Goal: Task Accomplishment & Management: Use online tool/utility

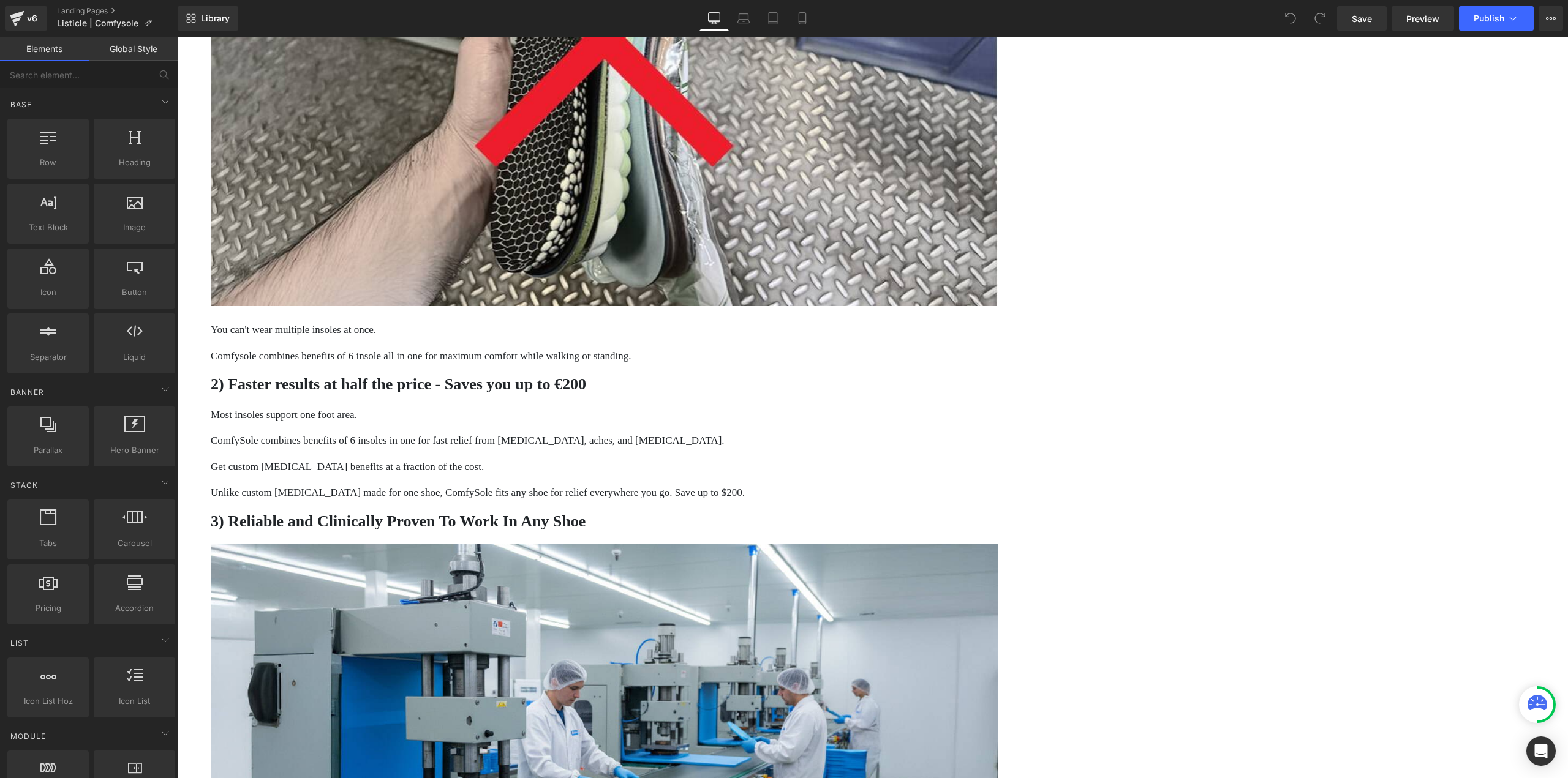
scroll to position [1102, 0]
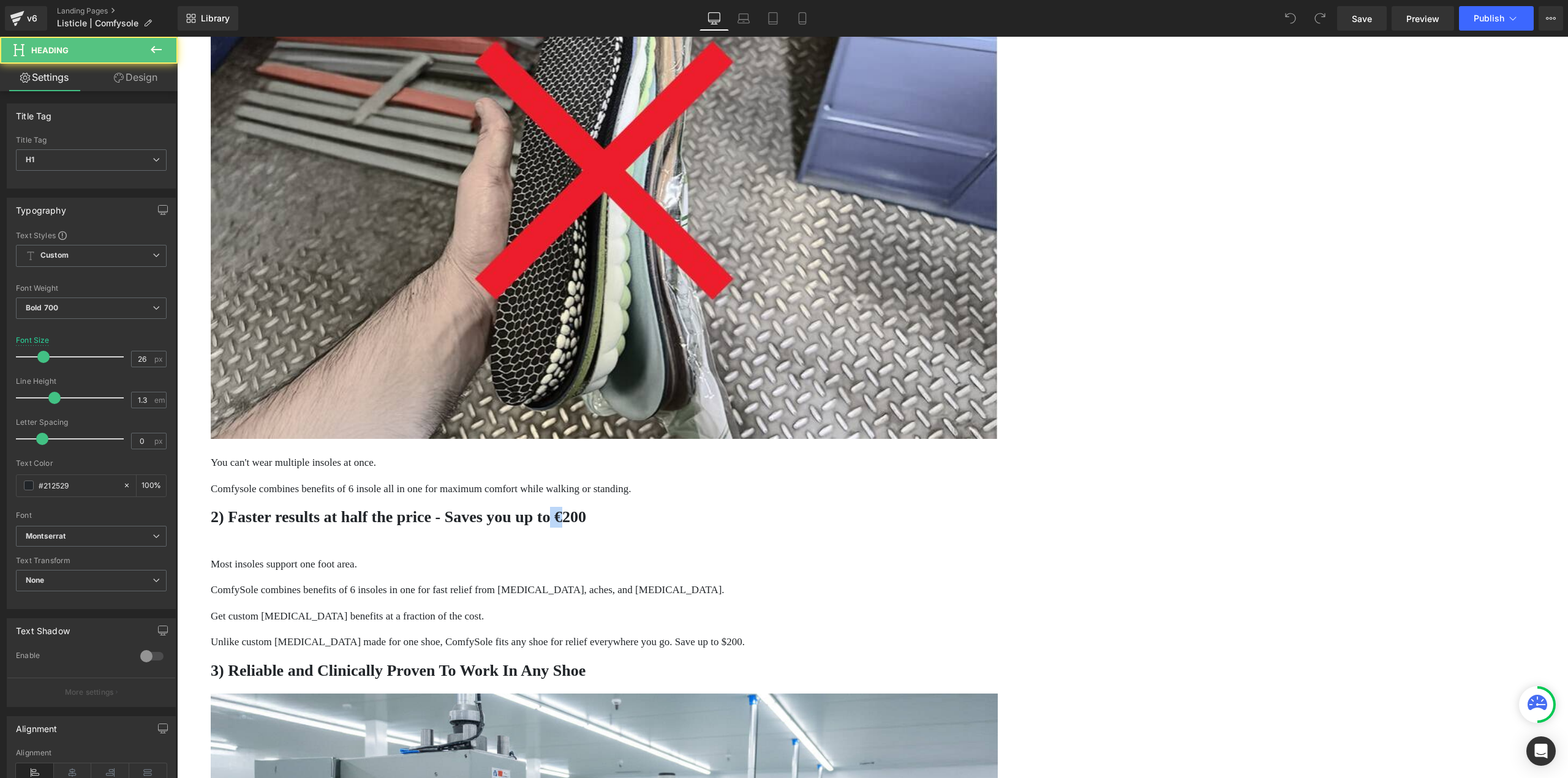
drag, startPoint x: 930, startPoint y: 258, endPoint x: 917, endPoint y: 262, distance: 13.6
click at [917, 507] on h1 "2) Faster results at half the price - Saves you up to €200" at bounding box center [604, 518] width 787 height 21
drag, startPoint x: 924, startPoint y: 265, endPoint x: 932, endPoint y: 265, distance: 8.0
click at [925, 507] on h1 "2) Faster results at half the price - Saves you up to €200" at bounding box center [604, 518] width 787 height 21
click at [930, 507] on h1 "2) Faster results at half the price - Saves you up to €200" at bounding box center [604, 518] width 787 height 21
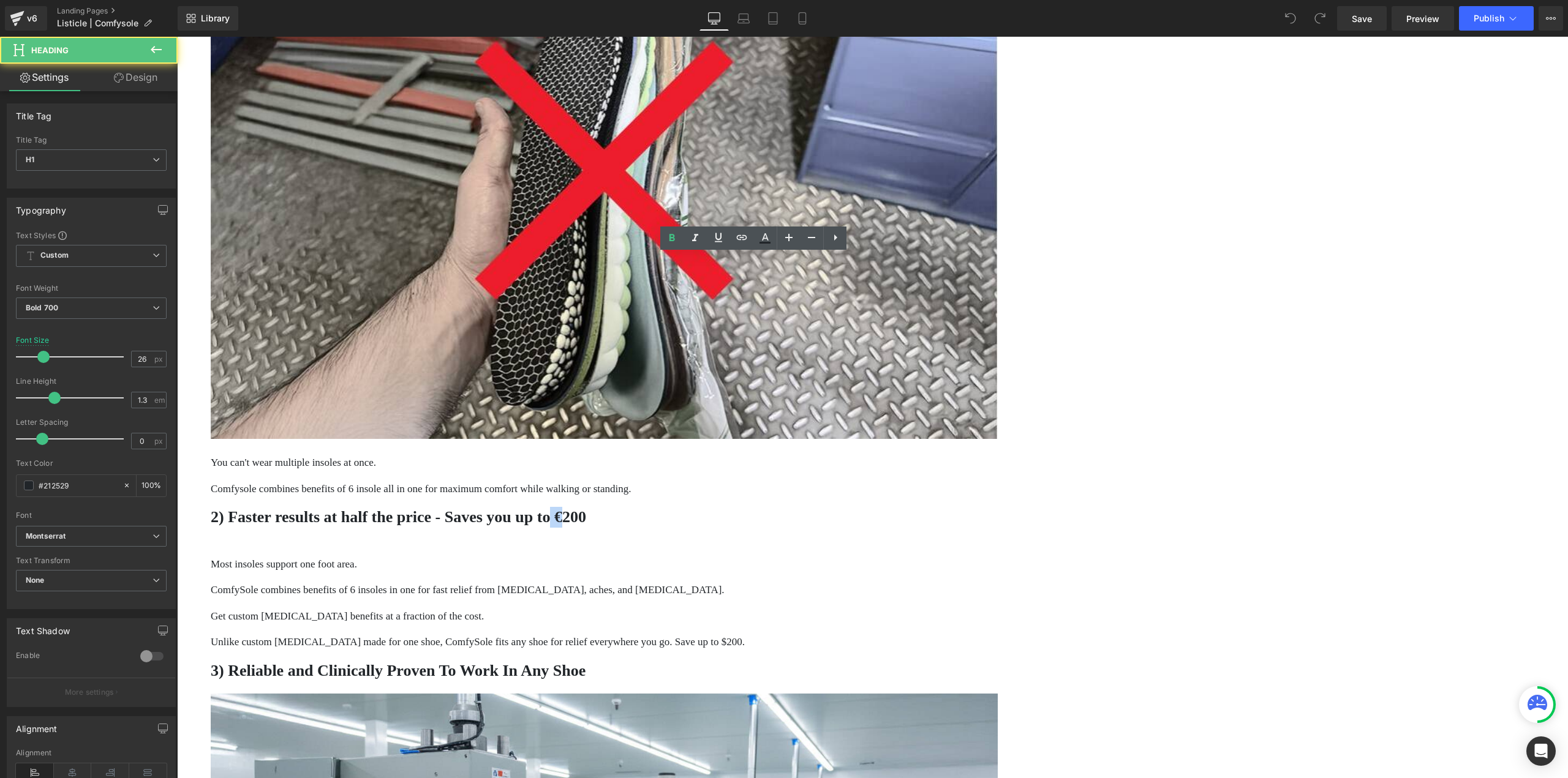
click at [930, 507] on h1 "2) Faster results at half the price - Saves you up to €200" at bounding box center [604, 518] width 787 height 21
click at [935, 507] on h1 "2) Faster results at half the price - Saves you up to €200" at bounding box center [604, 518] width 787 height 21
click at [924, 507] on h1 "2) Faster results at half the price - Saves you up to €200" at bounding box center [604, 518] width 787 height 21
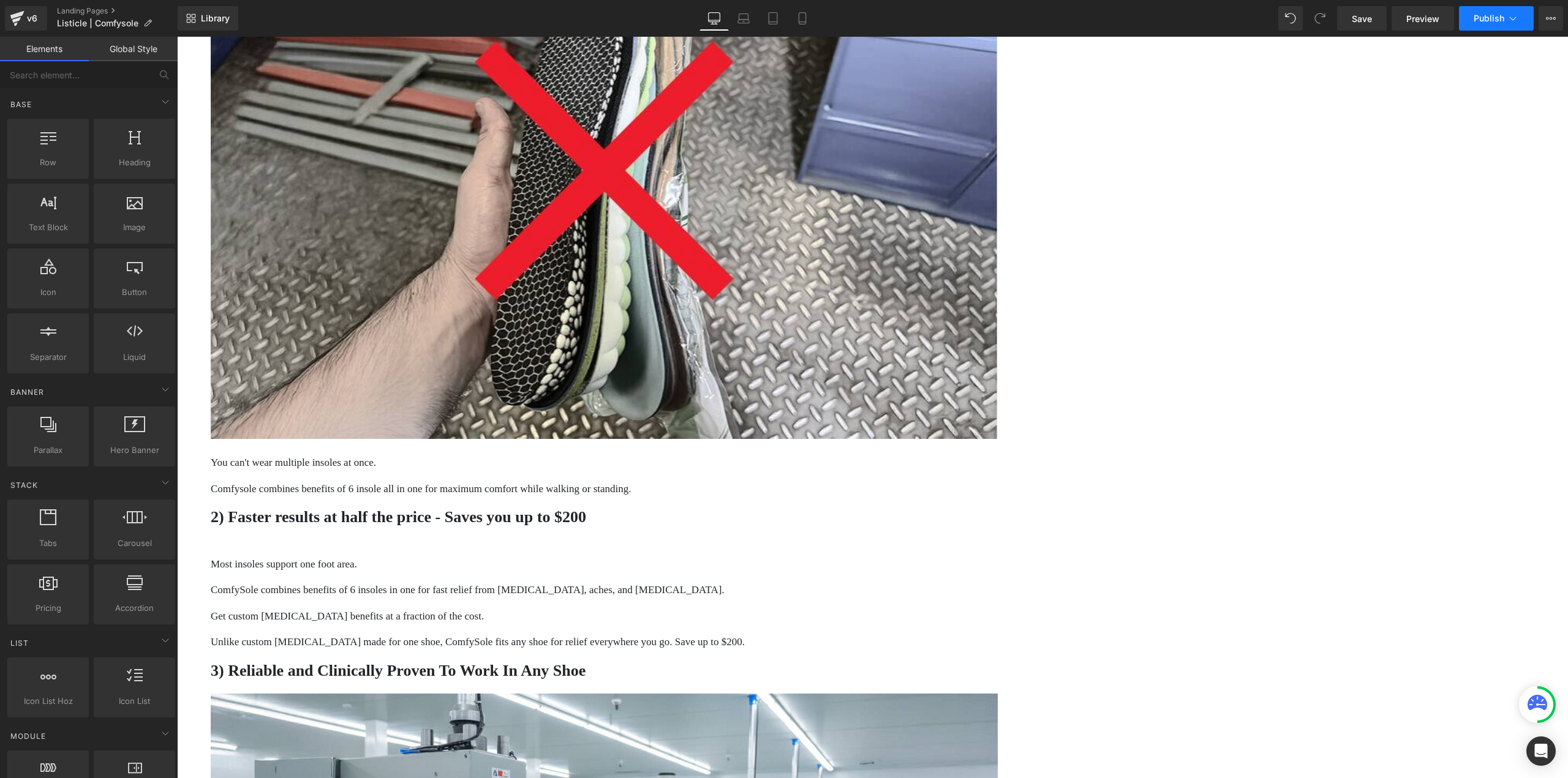
click at [1492, 20] on span "Publish" at bounding box center [1489, 18] width 31 height 10
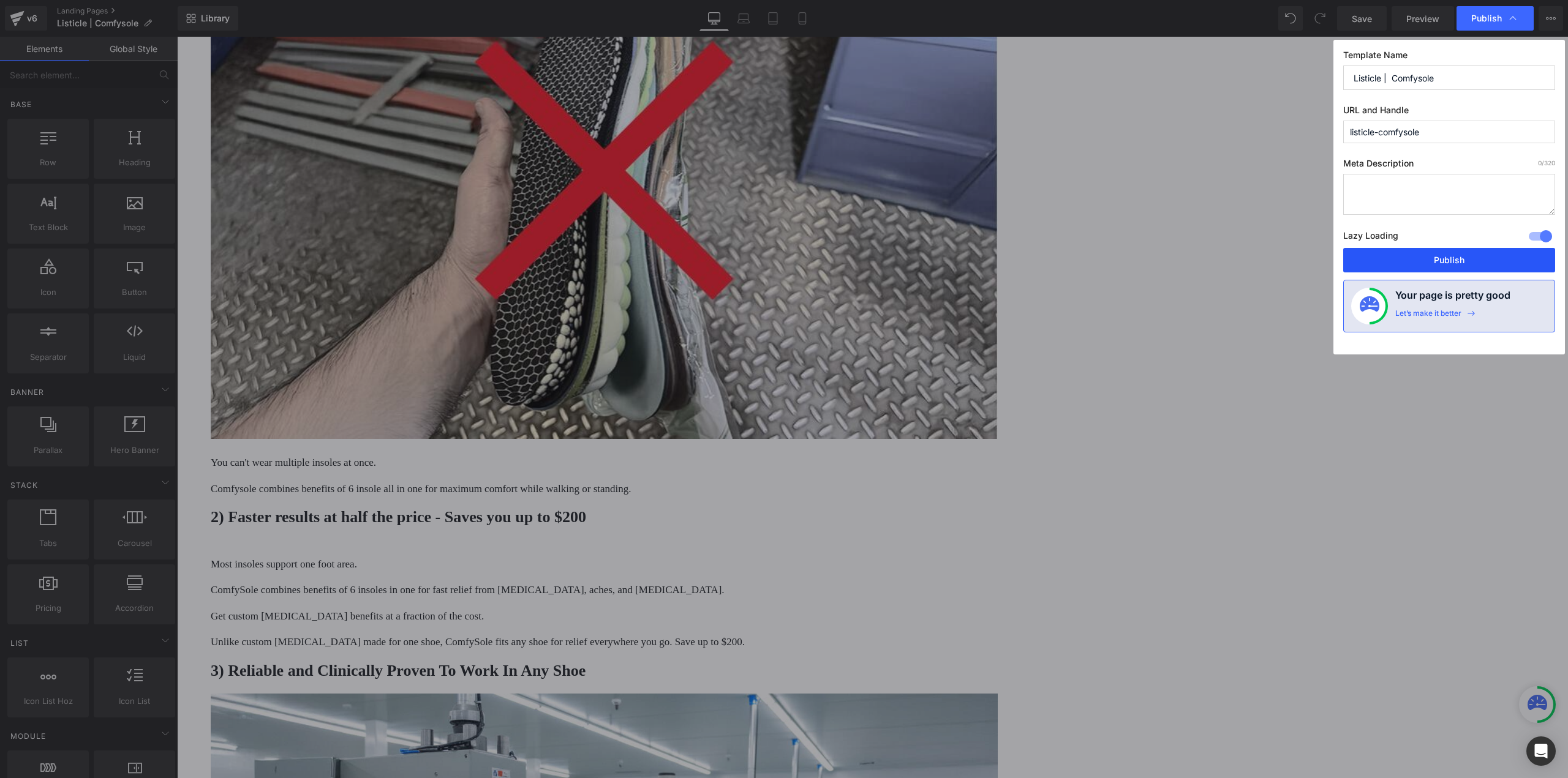
click at [1427, 253] on button "Publish" at bounding box center [1449, 260] width 212 height 25
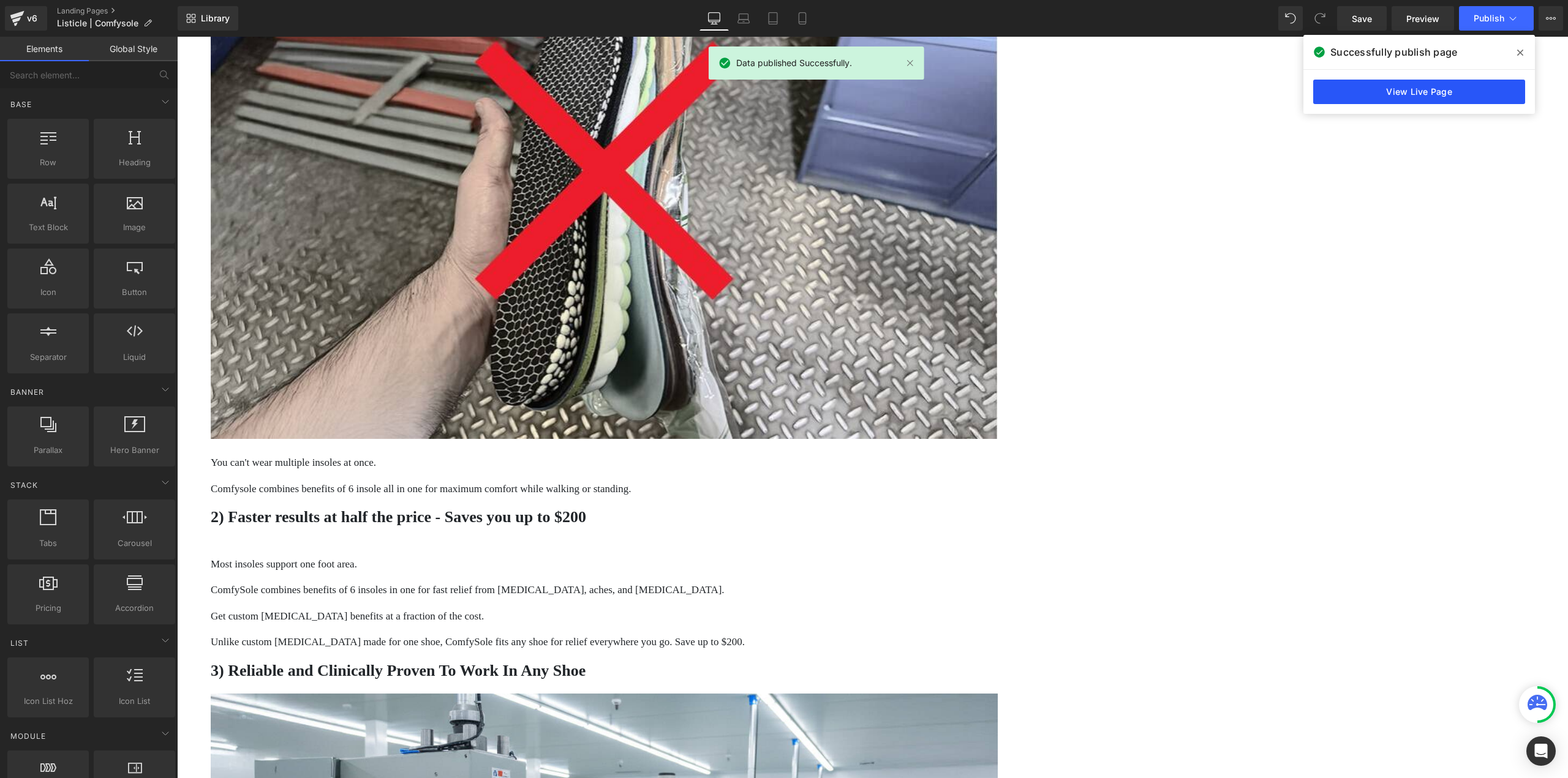
click at [1465, 83] on link "View Live Page" at bounding box center [1419, 91] width 212 height 25
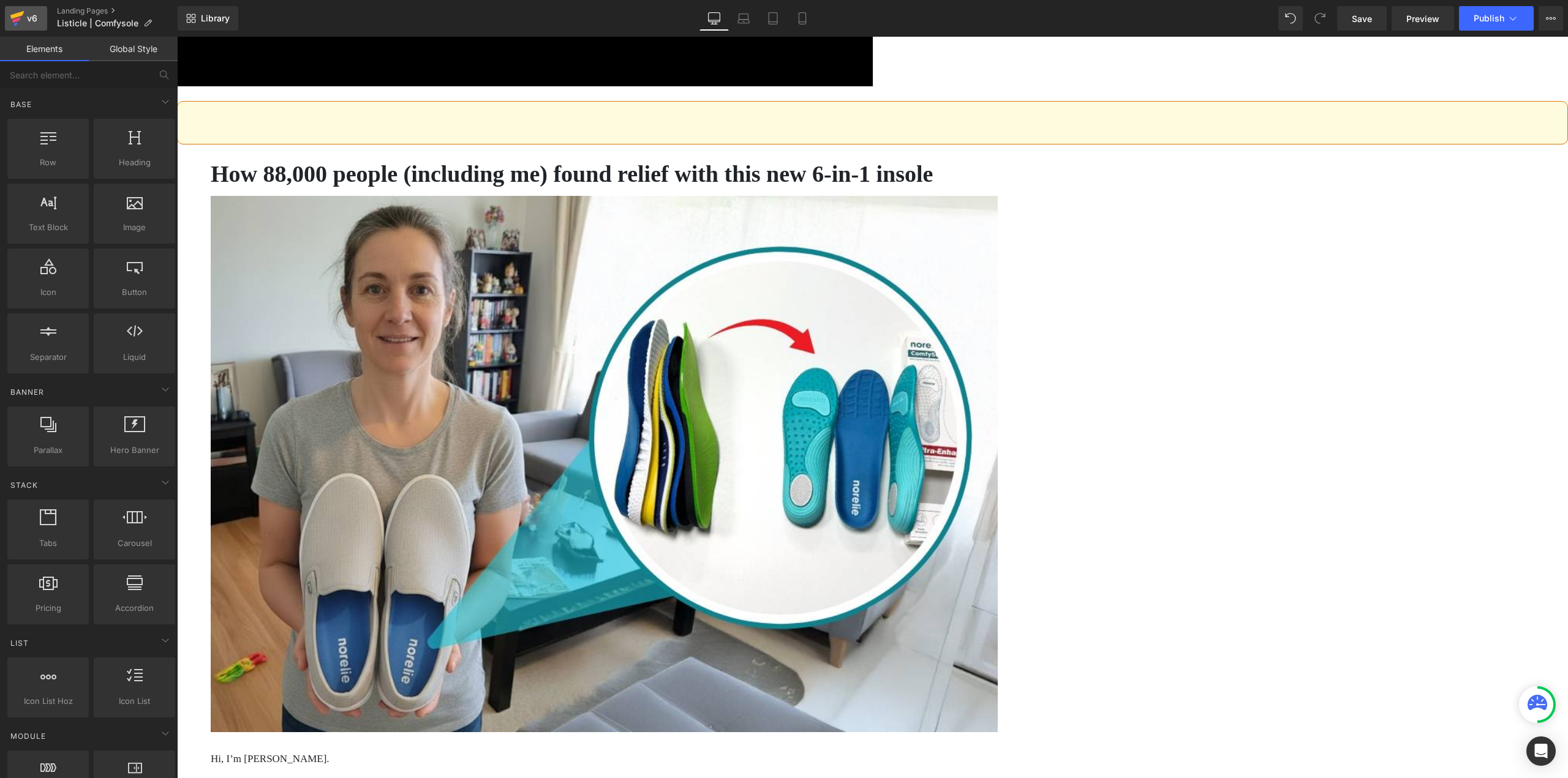
click at [39, 19] on div "v6" at bounding box center [32, 18] width 16 height 16
